Goal: Information Seeking & Learning: Find specific fact

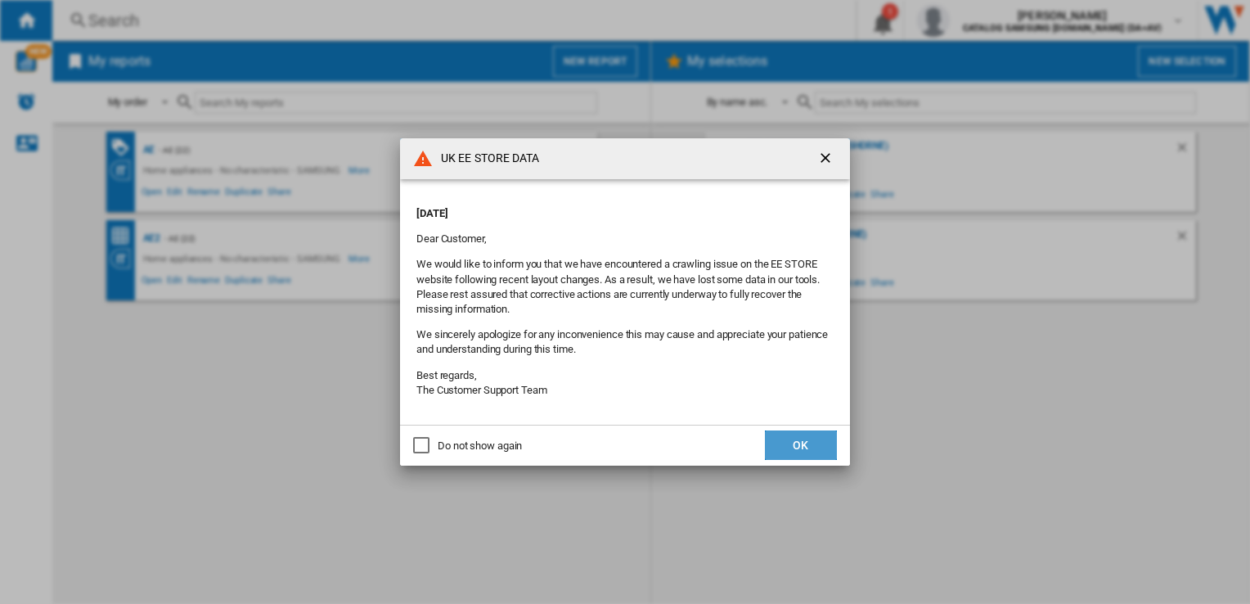
click at [789, 440] on button "OK" at bounding box center [801, 444] width 72 height 29
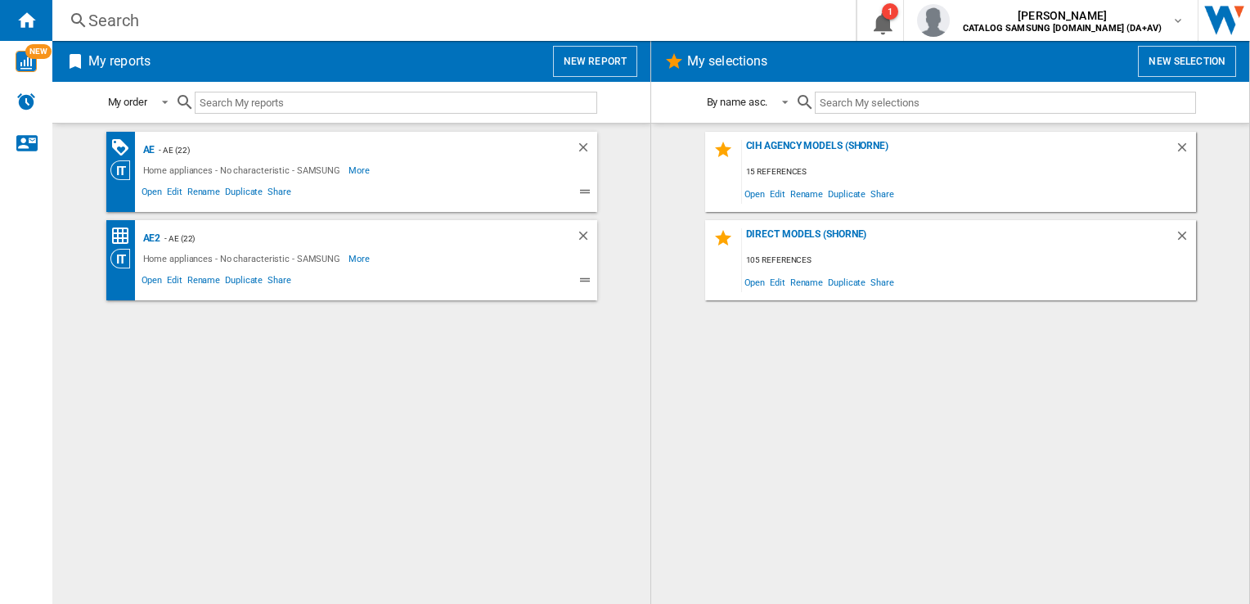
click at [239, 31] on div "Search" at bounding box center [450, 20] width 725 height 23
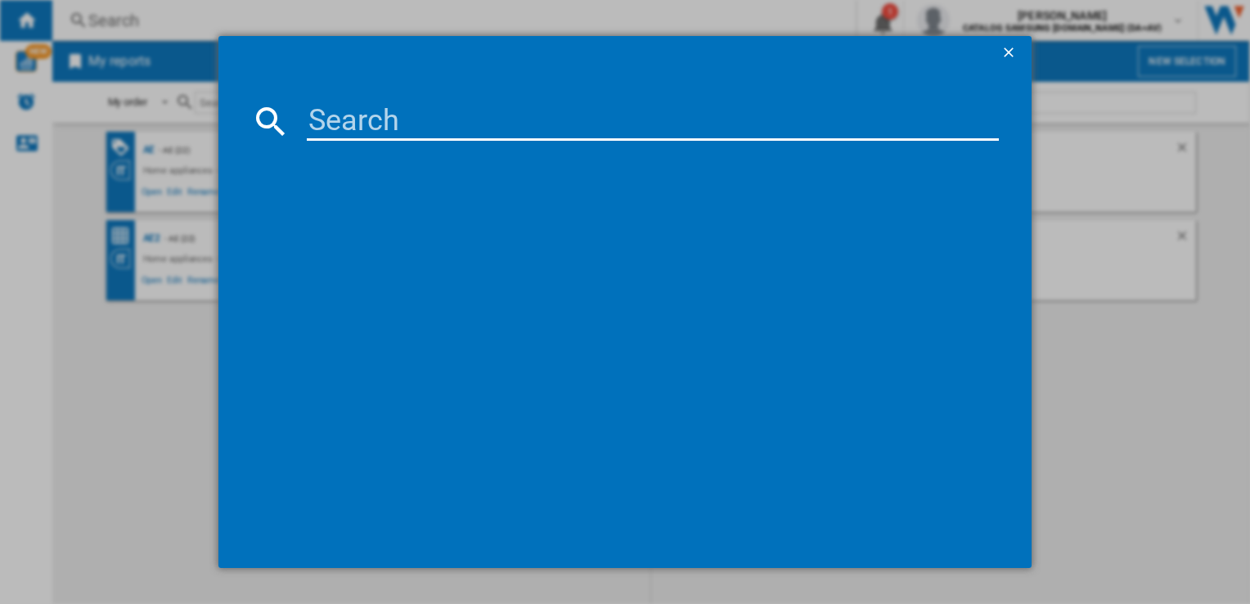
click at [381, 127] on input at bounding box center [652, 120] width 691 height 39
paste input "WW11DG5B25AEEU"
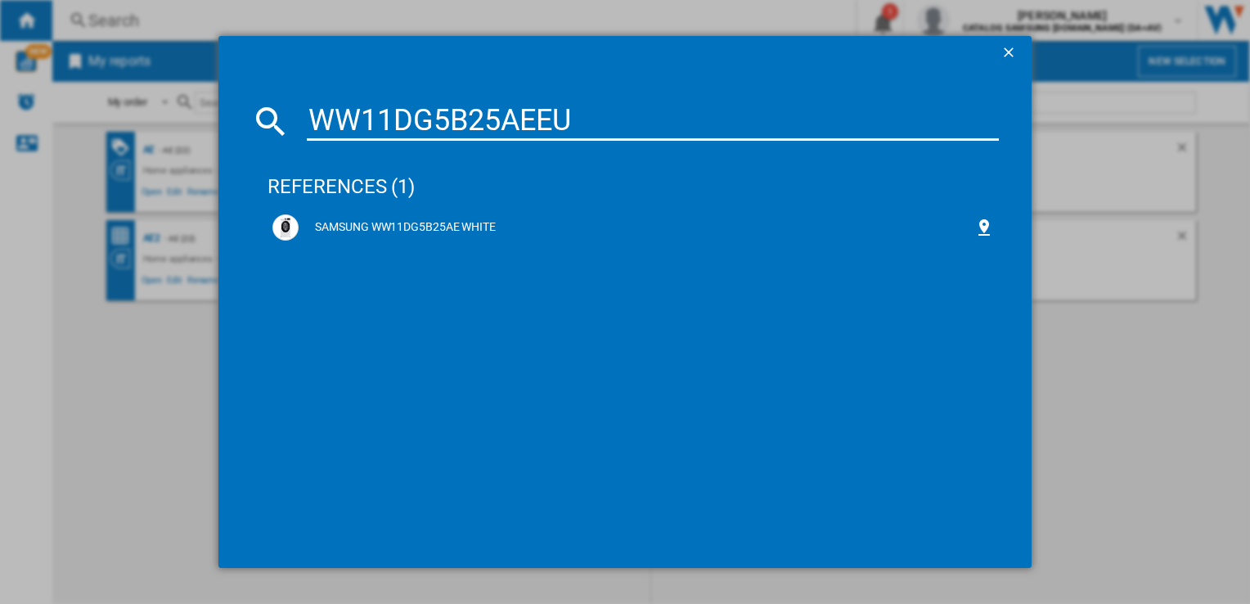
type input "WW11DG5B25AEEU"
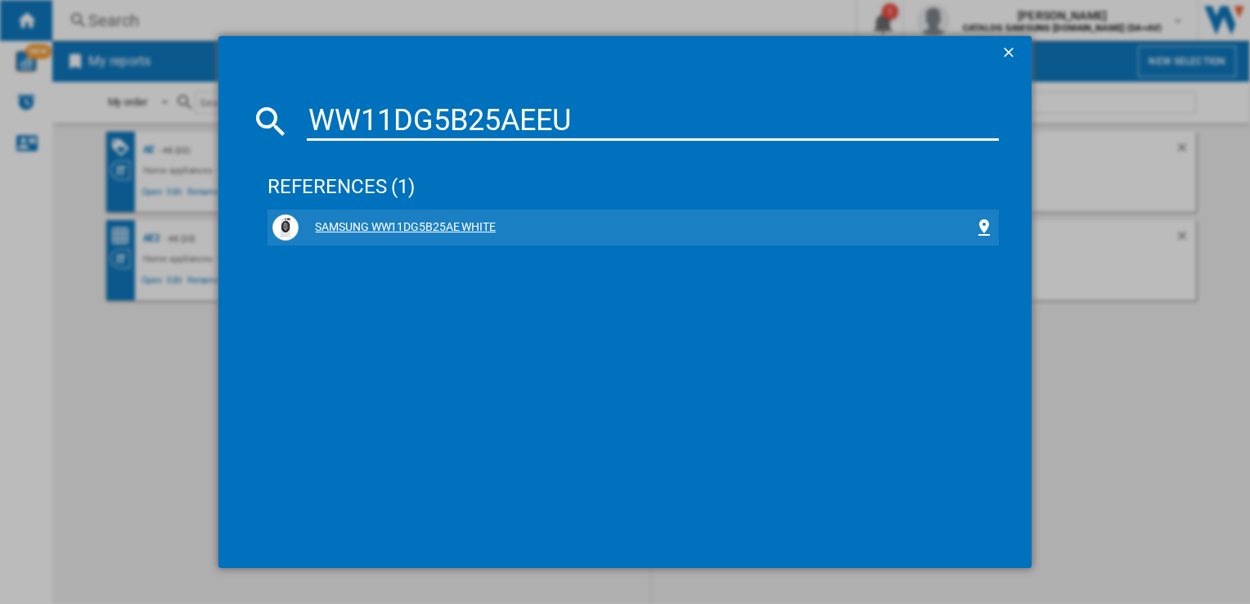
click at [448, 226] on div "SAMSUNG WW11DG5B25AE WHITE" at bounding box center [635, 227] width 675 height 16
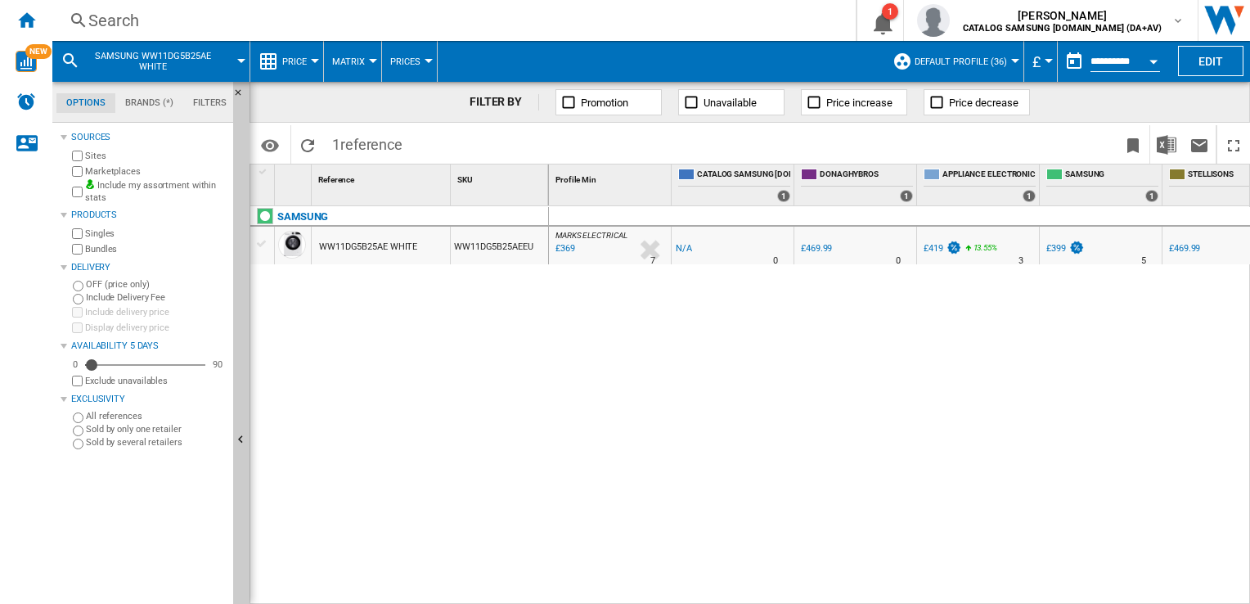
click at [311, 59] on div at bounding box center [315, 61] width 8 height 4
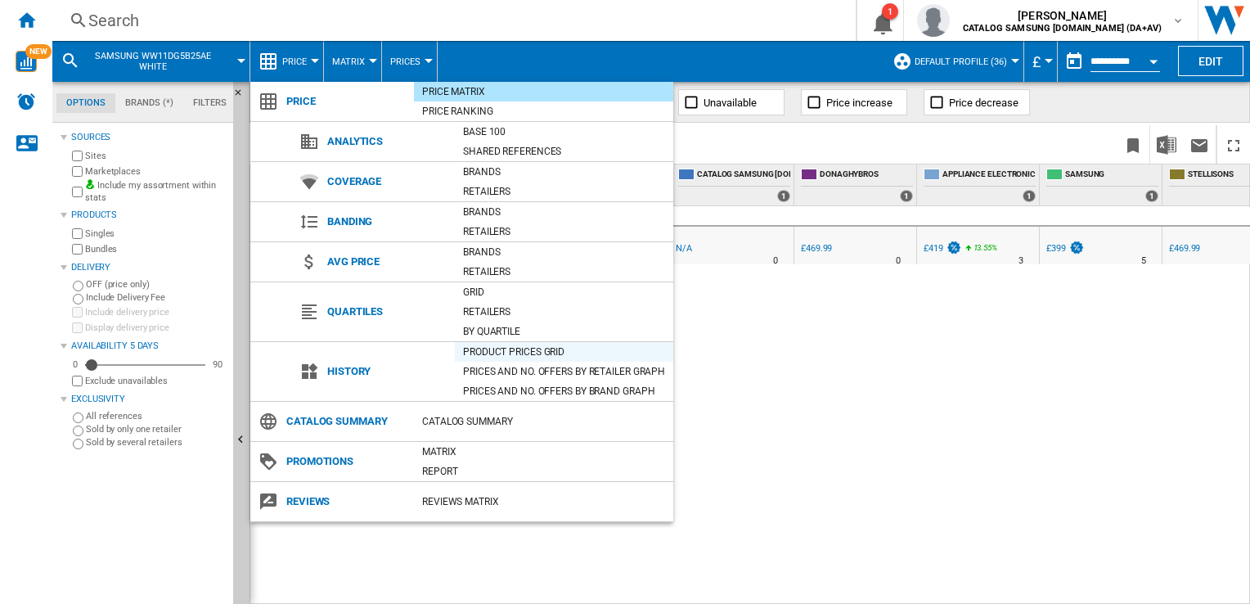
click at [528, 352] on div "Product prices grid" at bounding box center [564, 351] width 218 height 16
